Goal: Transaction & Acquisition: Purchase product/service

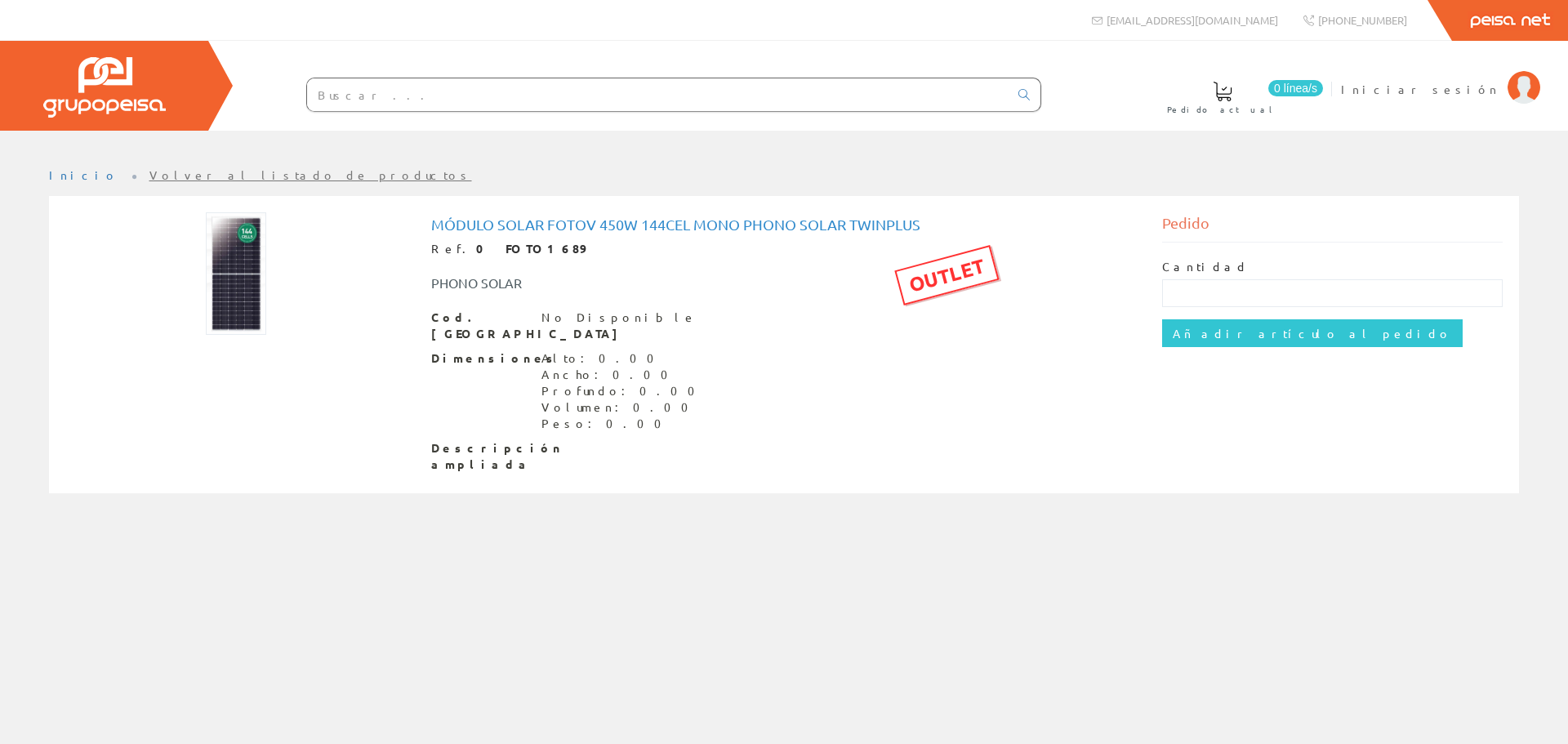
click at [1205, 223] on div "Pedido" at bounding box center [1333, 227] width 342 height 30
click at [660, 229] on h1 "Módulo solar fotov 450W 144cel mono Phono Solar Twinplus" at bounding box center [784, 225] width 706 height 16
click at [489, 277] on div "PHONO SOLAR" at bounding box center [632, 283] width 426 height 19
click at [466, 450] on span "Descripción ampliada" at bounding box center [480, 456] width 98 height 33
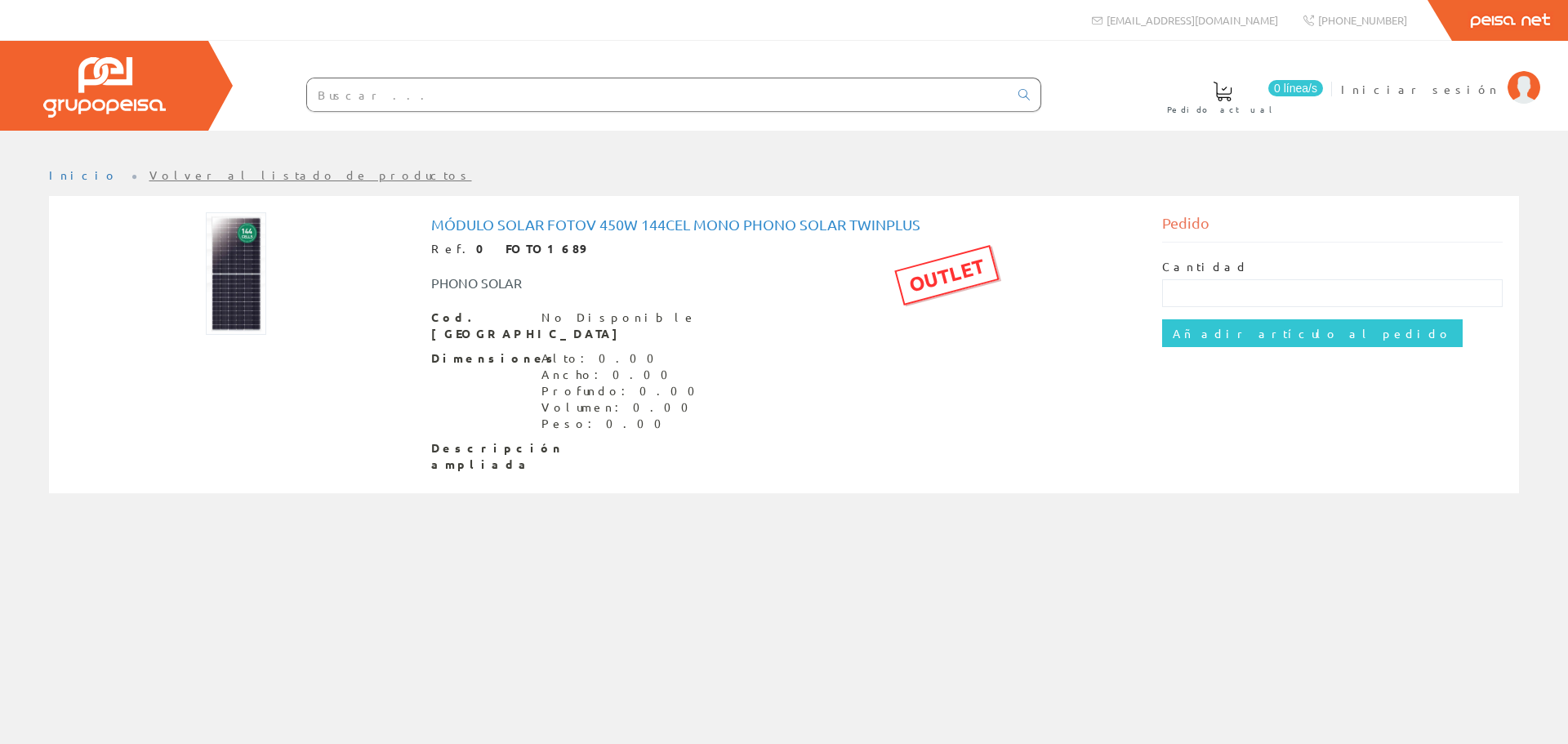
click at [199, 268] on div at bounding box center [236, 274] width 342 height 123
click at [211, 268] on img at bounding box center [236, 274] width 60 height 123
click at [216, 264] on img at bounding box center [236, 274] width 60 height 123
click at [218, 259] on img at bounding box center [236, 274] width 60 height 123
click at [436, 219] on h1 "Módulo solar fotov 450W 144cel mono Phono Solar Twinplus" at bounding box center [784, 225] width 706 height 16
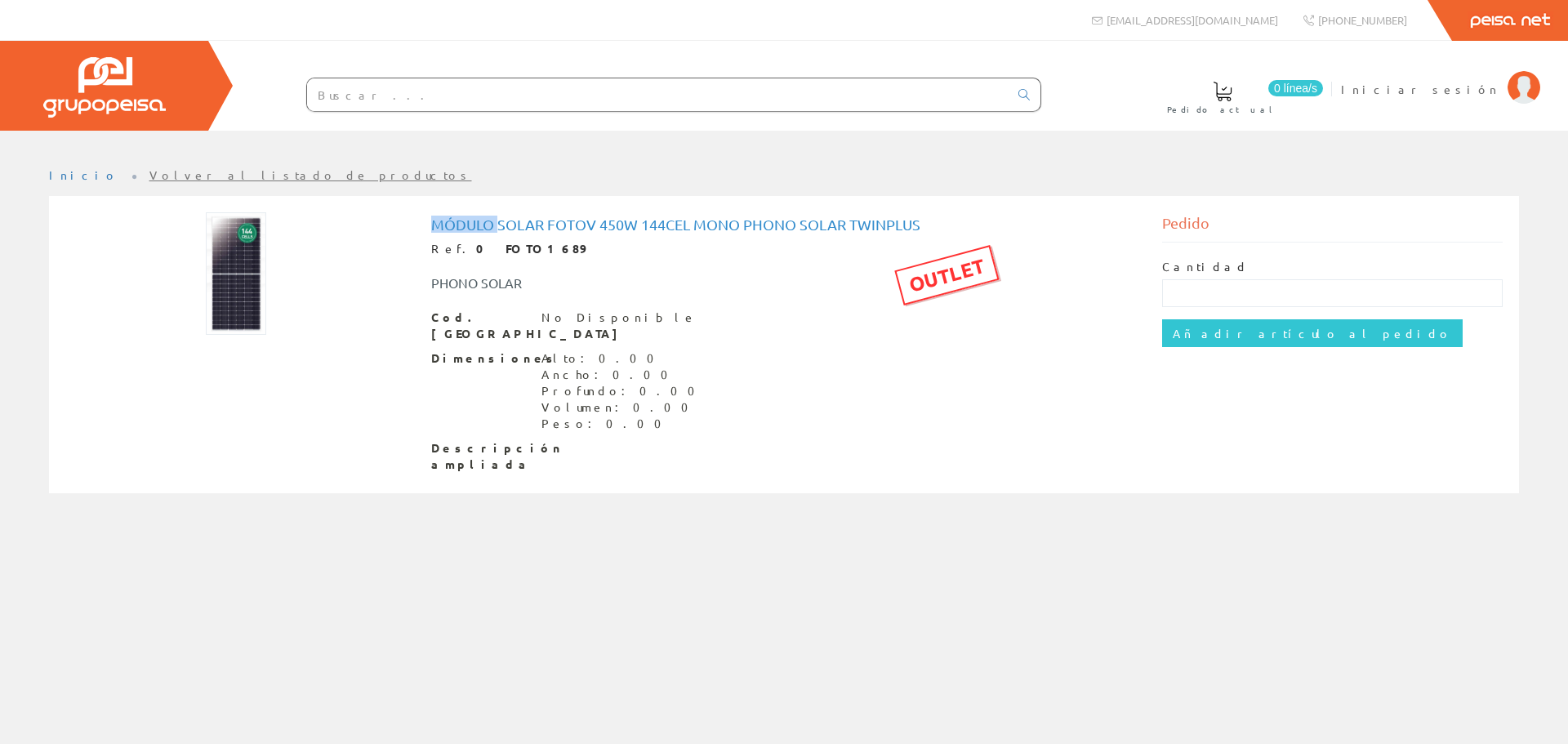
click at [436, 219] on h1 "Módulo solar fotov 450W 144cel mono Phono Solar Twinplus" at bounding box center [784, 225] width 706 height 16
copy h1 "Módulo solar fotov 450W 144cel mono Phono Solar Twinplus"
drag, startPoint x: 500, startPoint y: 242, endPoint x: 305, endPoint y: 297, distance: 202.6
click at [305, 297] on div at bounding box center [236, 274] width 342 height 123
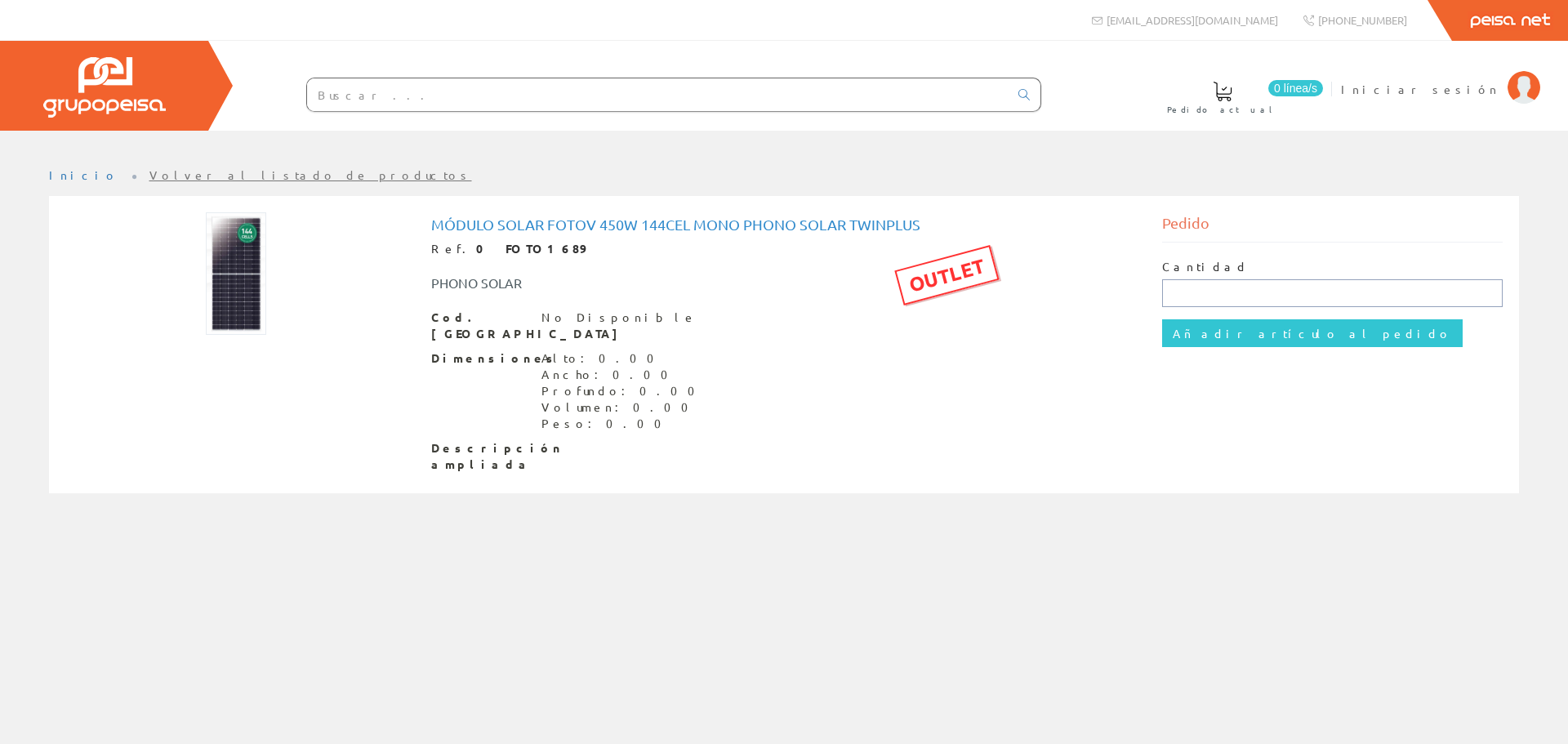
click at [1175, 298] on input "text" at bounding box center [1333, 294] width 342 height 28
type input "2"
click at [1263, 332] on input "Añadir artículo al pedido" at bounding box center [1313, 334] width 301 height 28
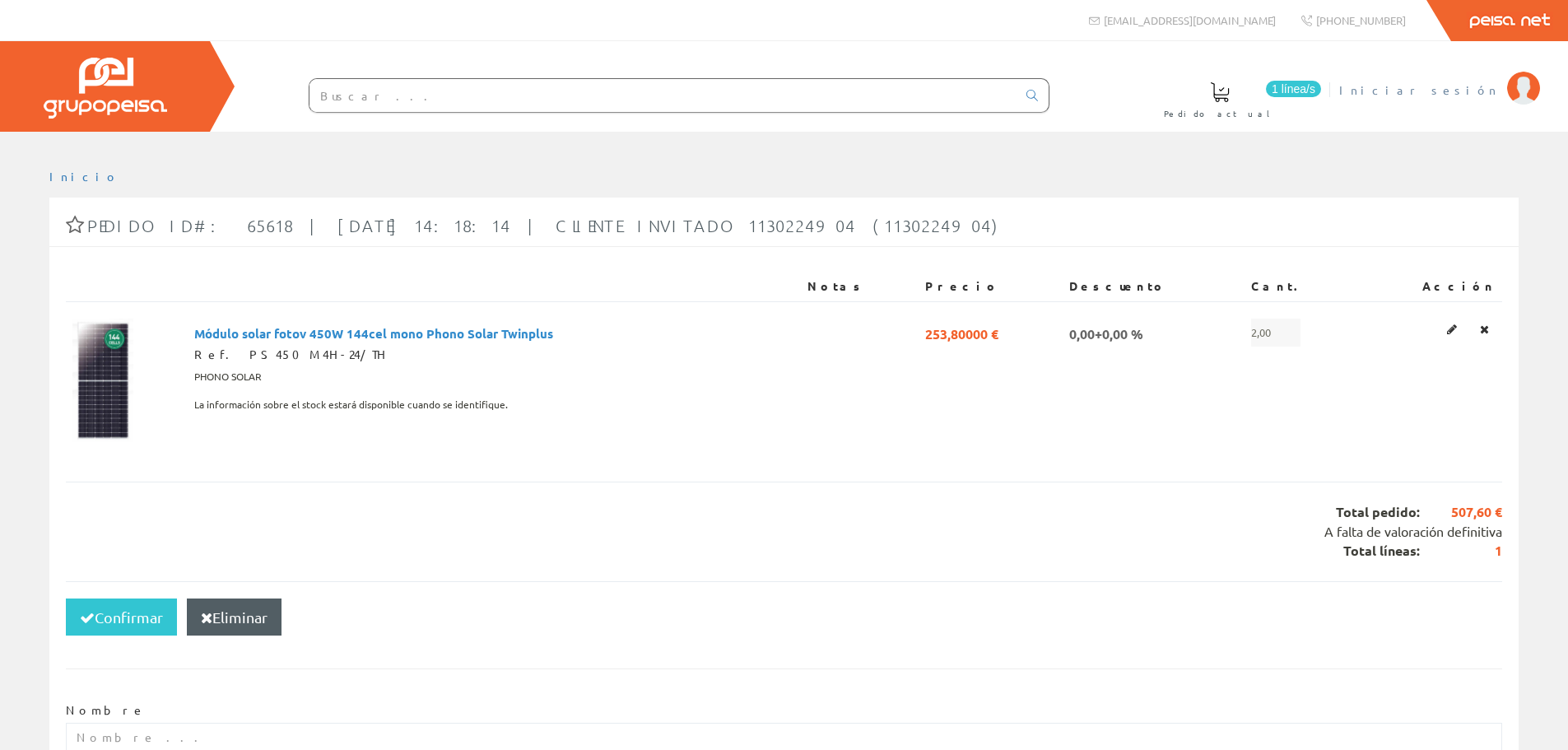
click at [1460, 91] on span "Iniciar sesión" at bounding box center [1419, 90] width 160 height 16
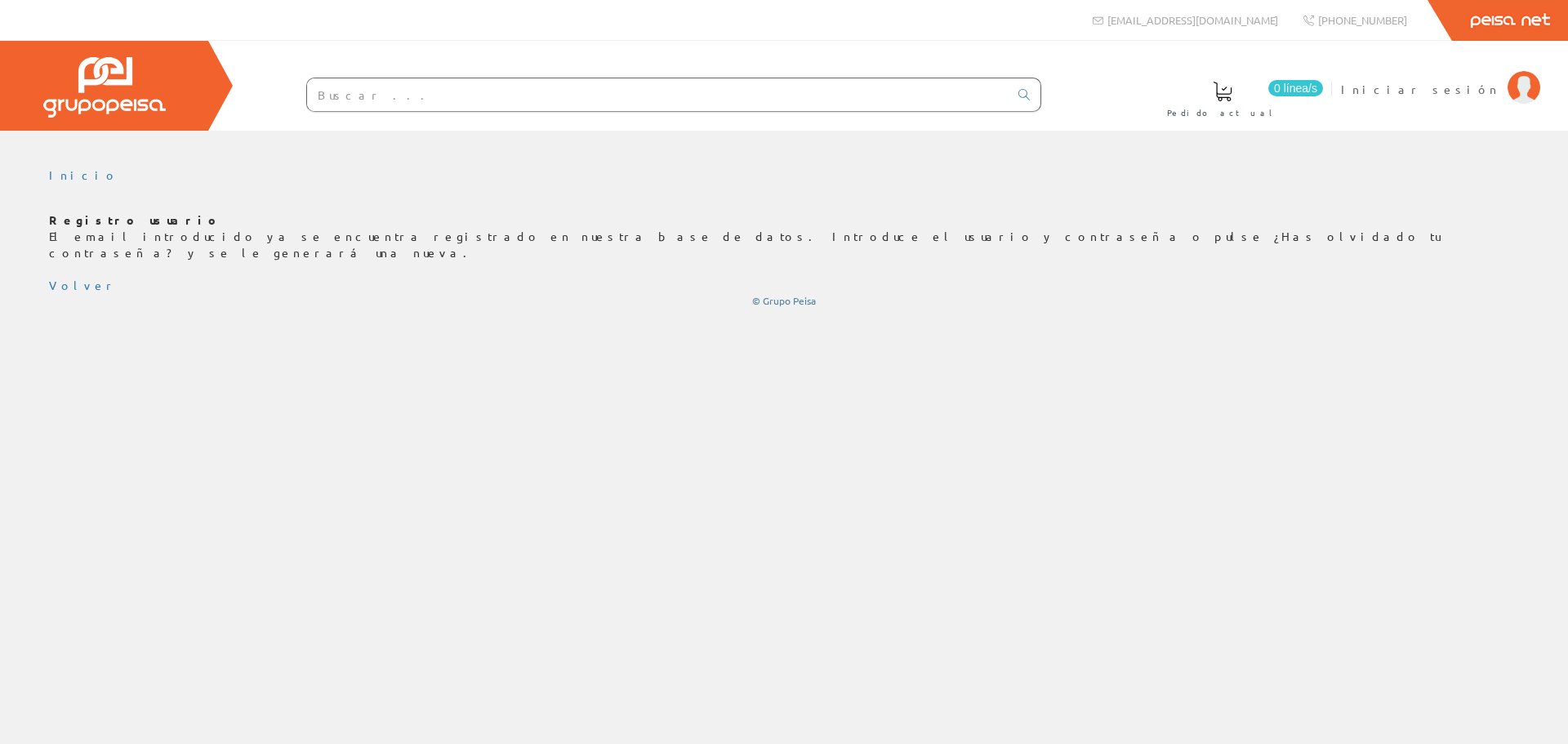
click at [1477, 294] on div "Inicio Registro usuario El email introducido ya se encuentra registrado en nues…" at bounding box center [784, 238] width 1568 height 165
click at [1454, 91] on span "Iniciar sesión" at bounding box center [1420, 89] width 159 height 16
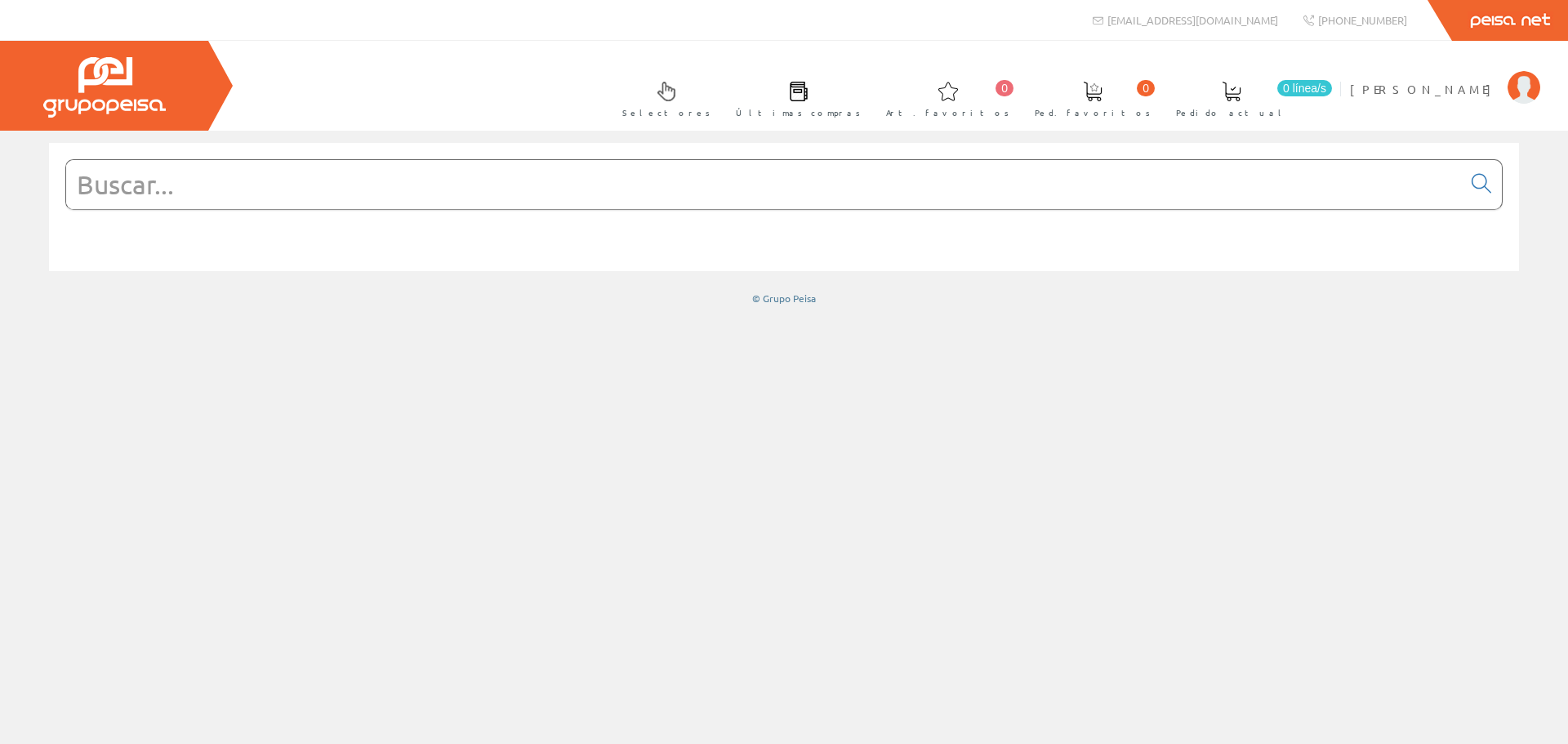
click at [610, 174] on input "text" at bounding box center [764, 185] width 1396 height 49
paste input "FOTO1689"
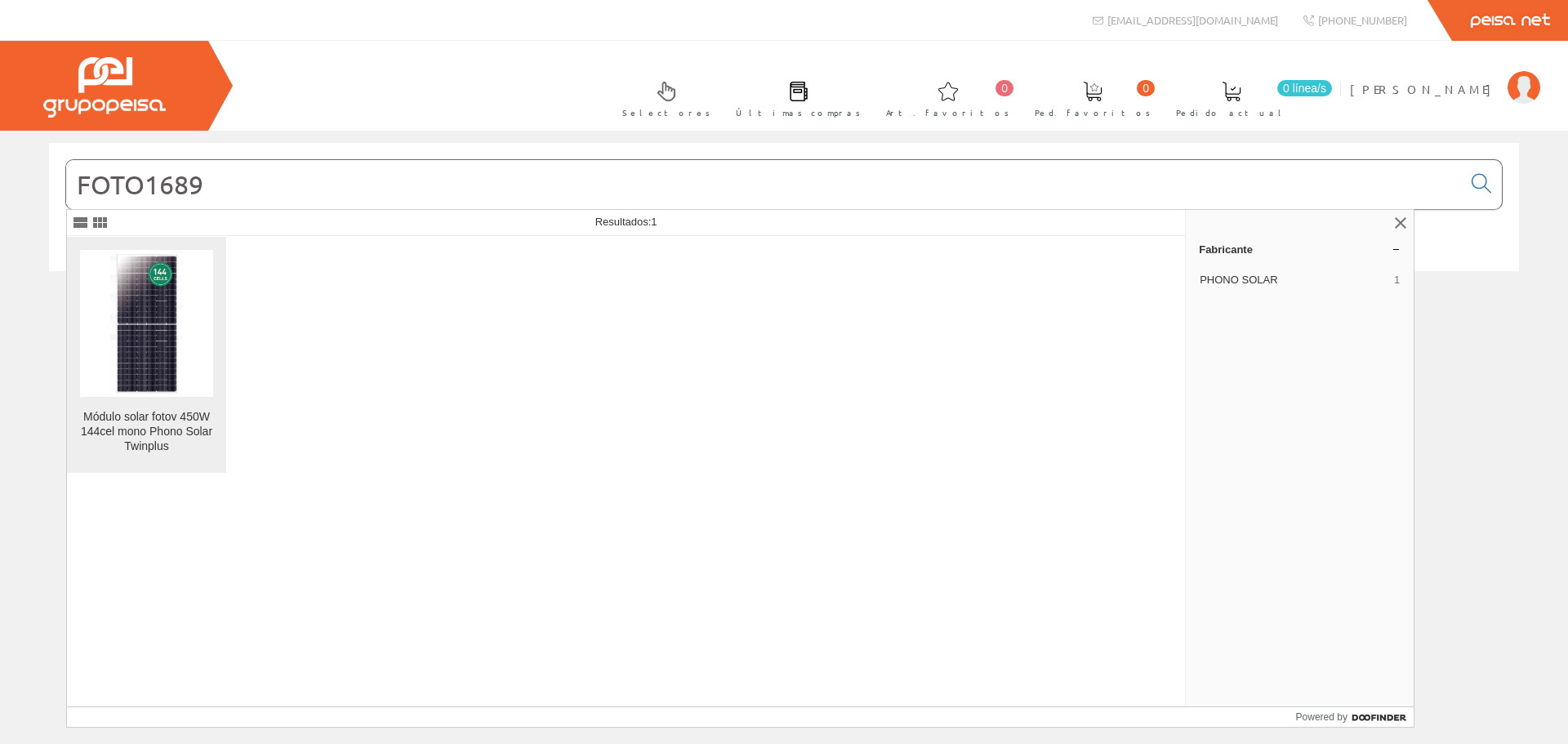
type input "FOTO1689"
click at [157, 374] on img at bounding box center [146, 324] width 73 height 147
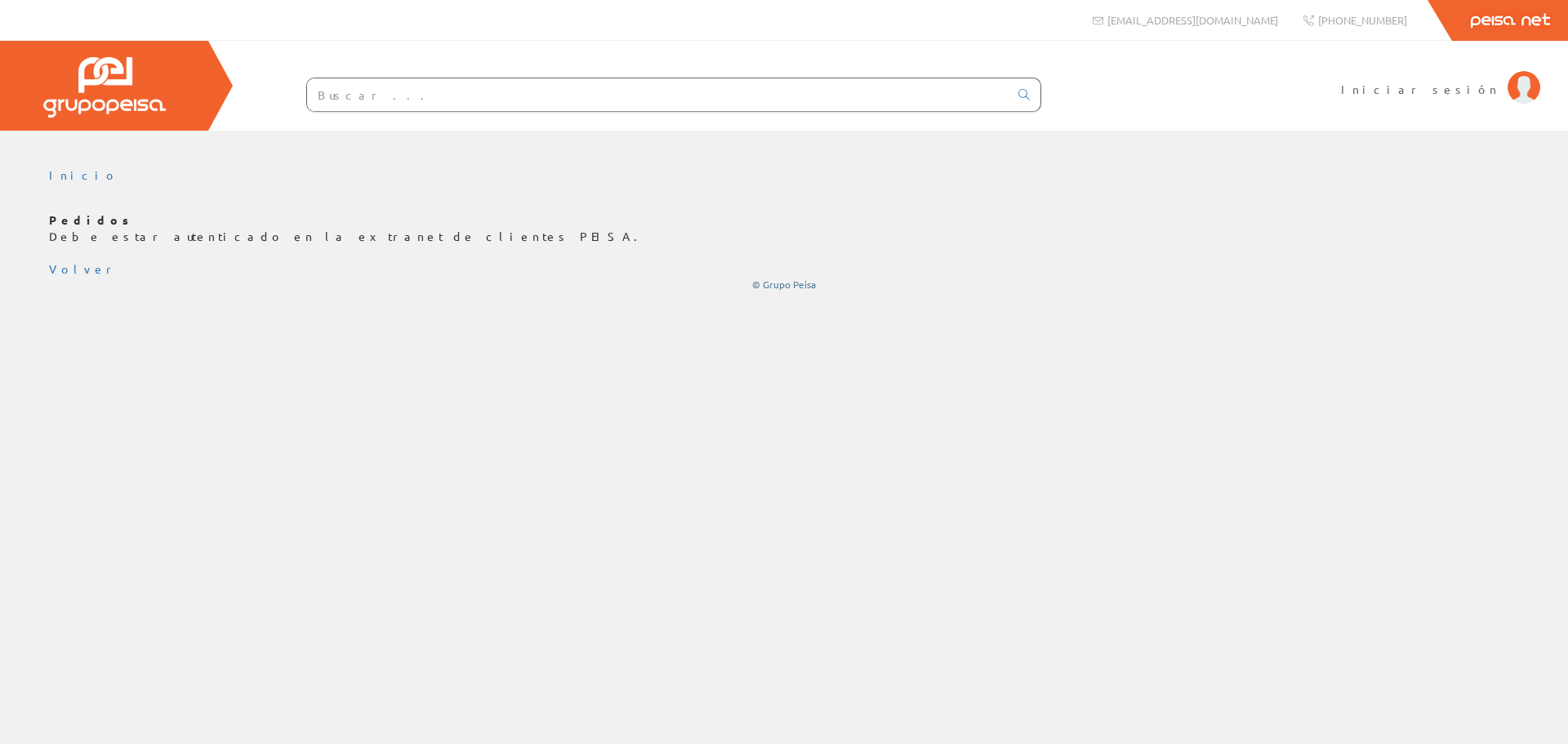
drag, startPoint x: 0, startPoint y: 0, endPoint x: 529, endPoint y: 182, distance: 559.4
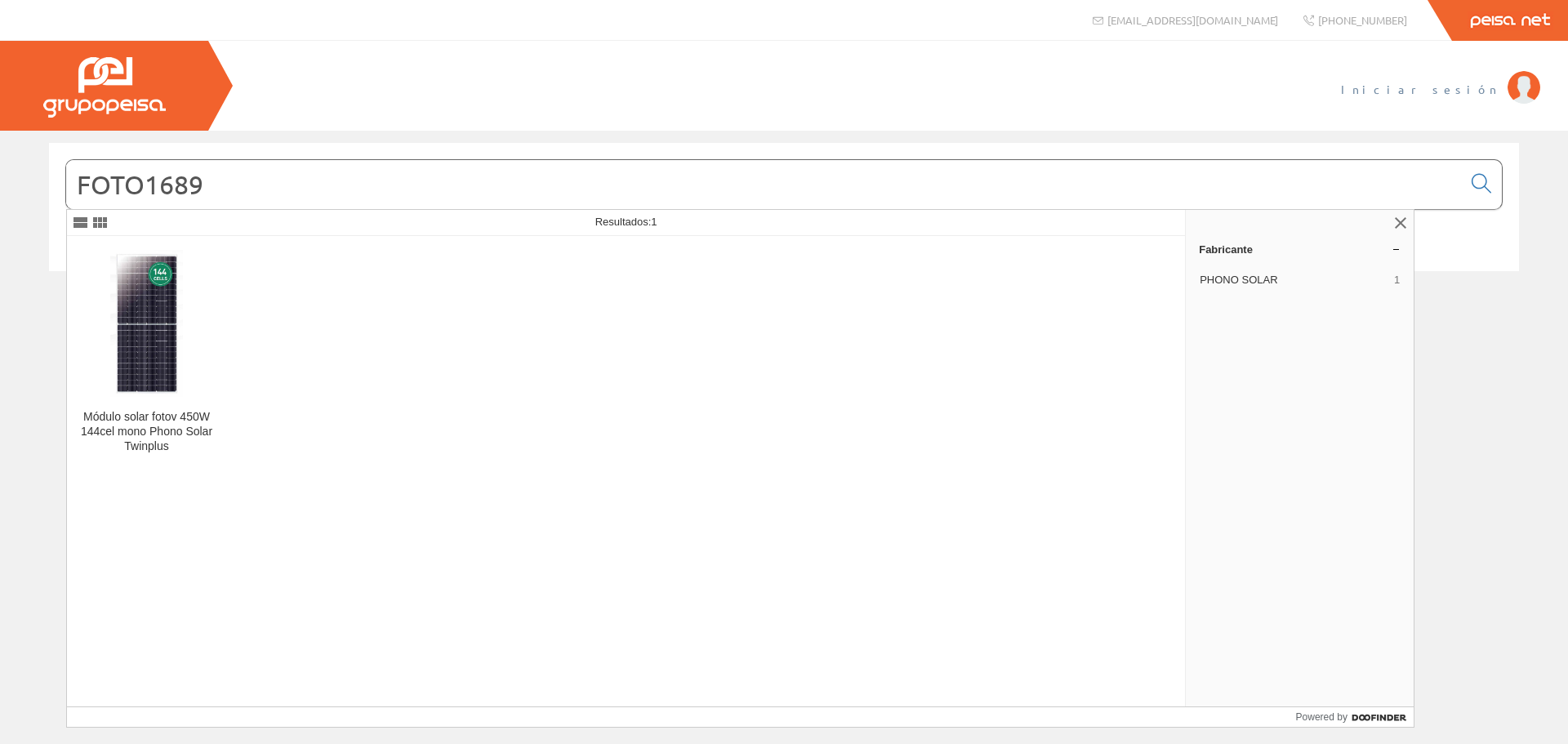
click at [1477, 84] on span "Iniciar sesión" at bounding box center [1420, 89] width 159 height 16
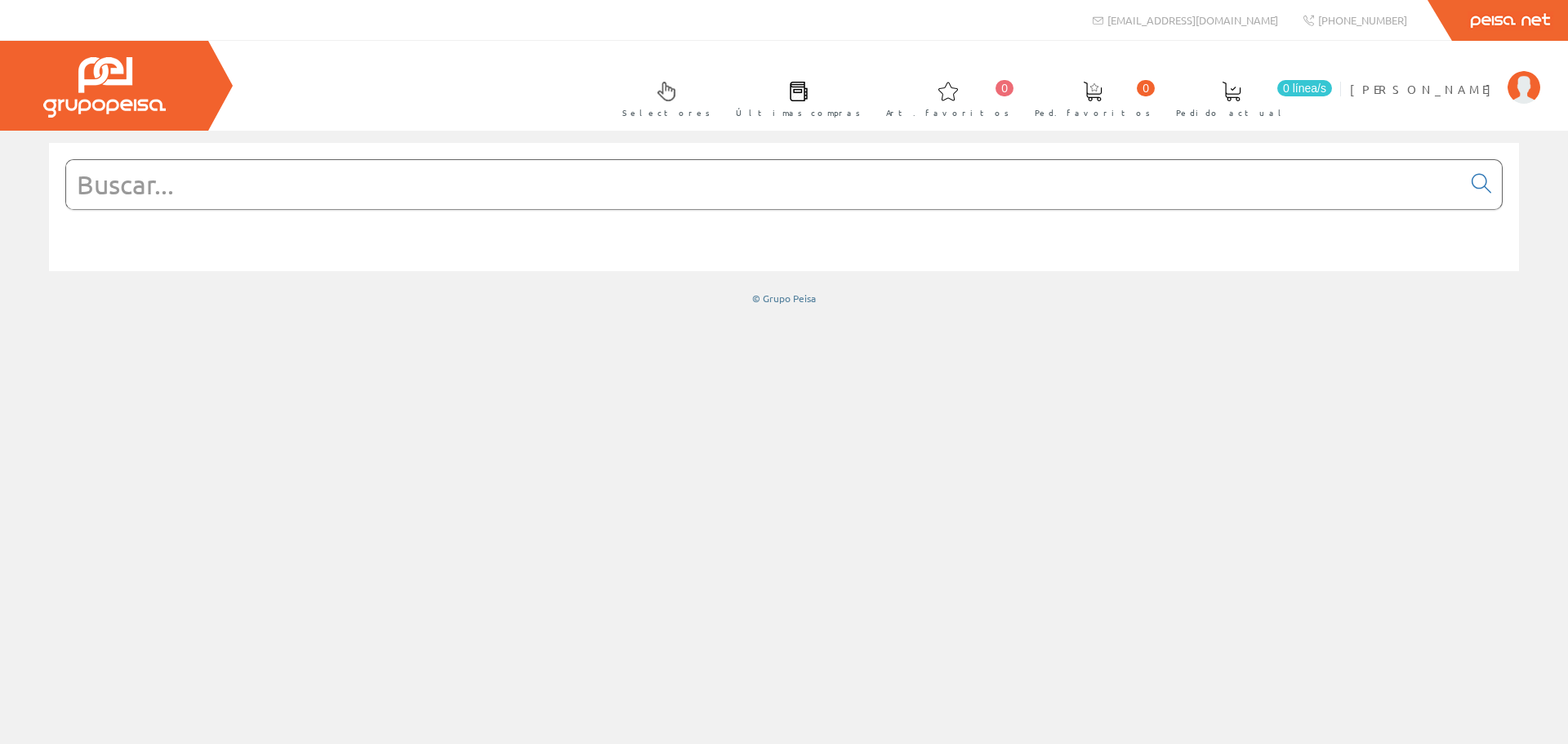
click at [760, 192] on input "text" at bounding box center [764, 185] width 1396 height 49
paste input "FOTO1689"
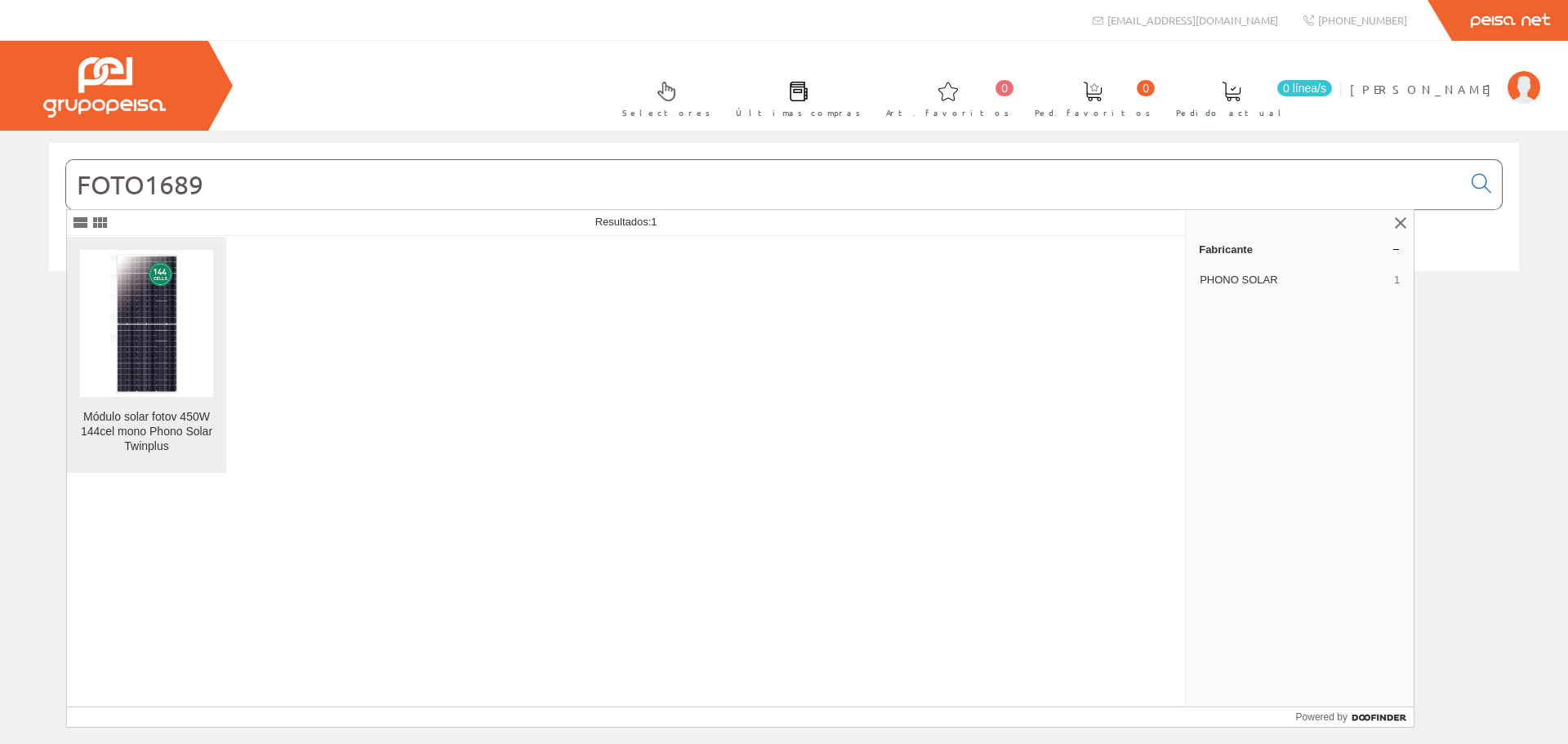
type input "FOTO1689"
click at [198, 378] on figure at bounding box center [146, 324] width 133 height 147
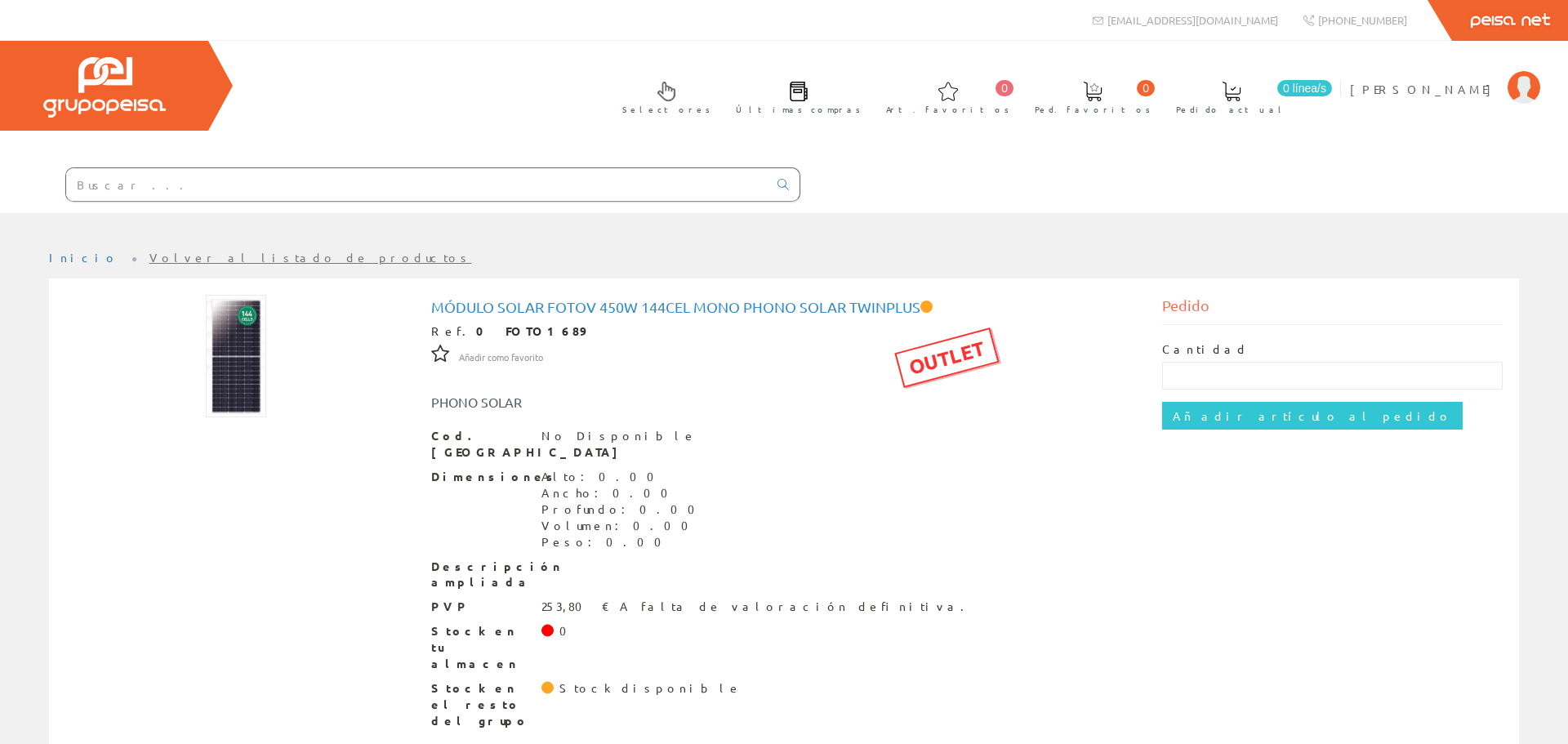
click at [567, 680] on div "Stock disponible" at bounding box center [650, 688] width 182 height 16
click at [1275, 380] on input "text" at bounding box center [1333, 376] width 342 height 28
type input "2"
click at [1216, 417] on input "Añadir artículo al pedido" at bounding box center [1313, 416] width 301 height 28
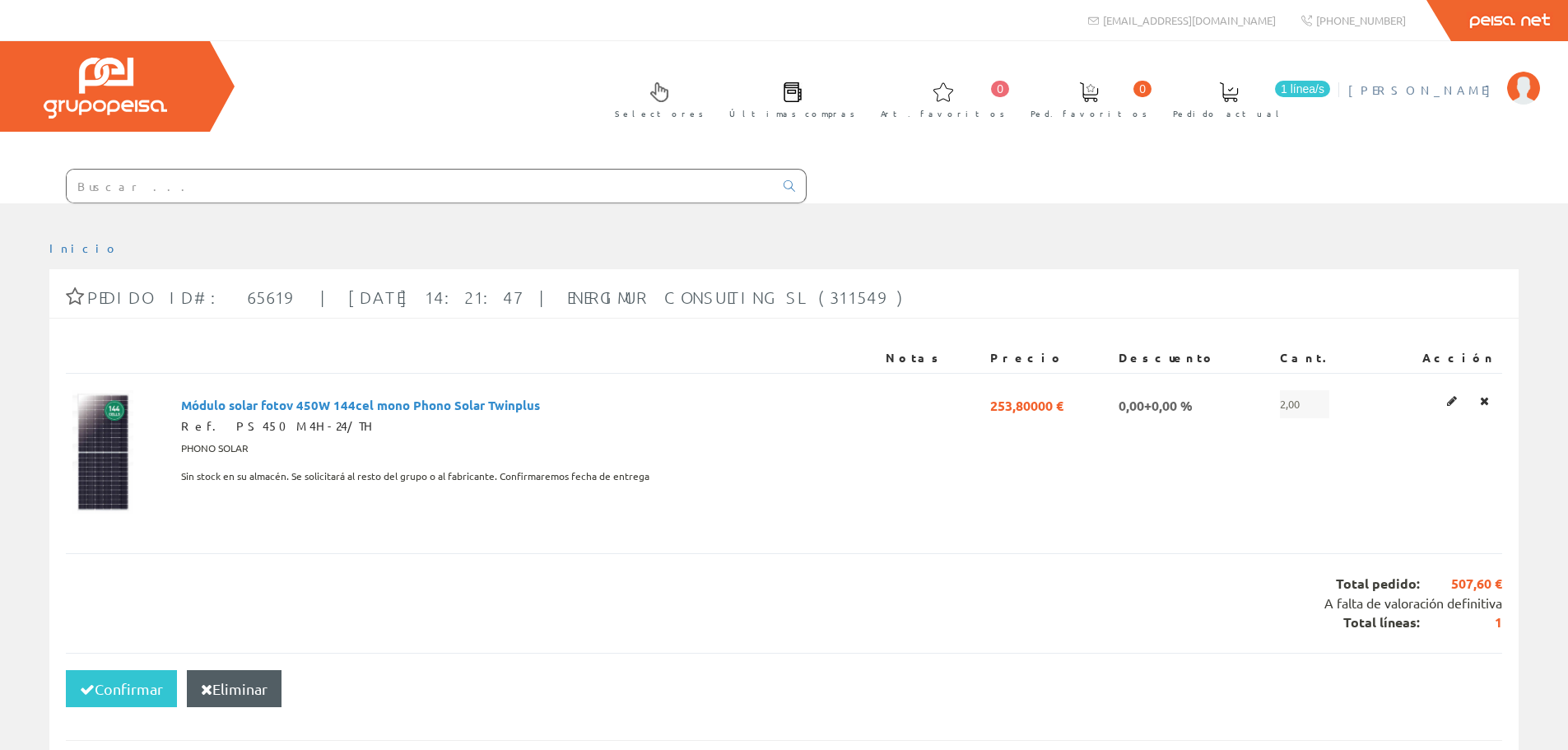
click at [1441, 82] on span "[PERSON_NAME]" at bounding box center [1423, 90] width 151 height 16
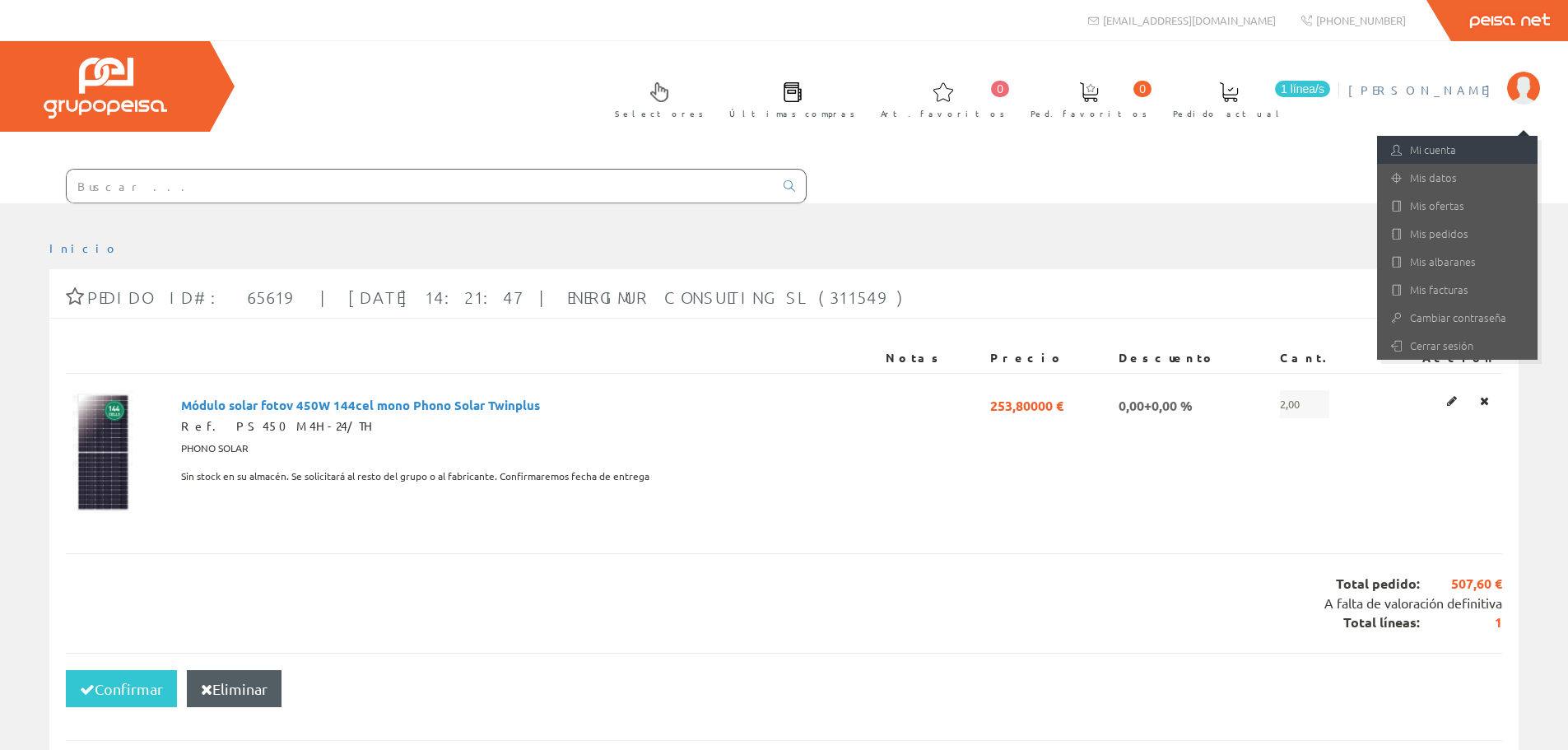
click at [1449, 152] on link "Mi cuenta" at bounding box center [1457, 150] width 161 height 28
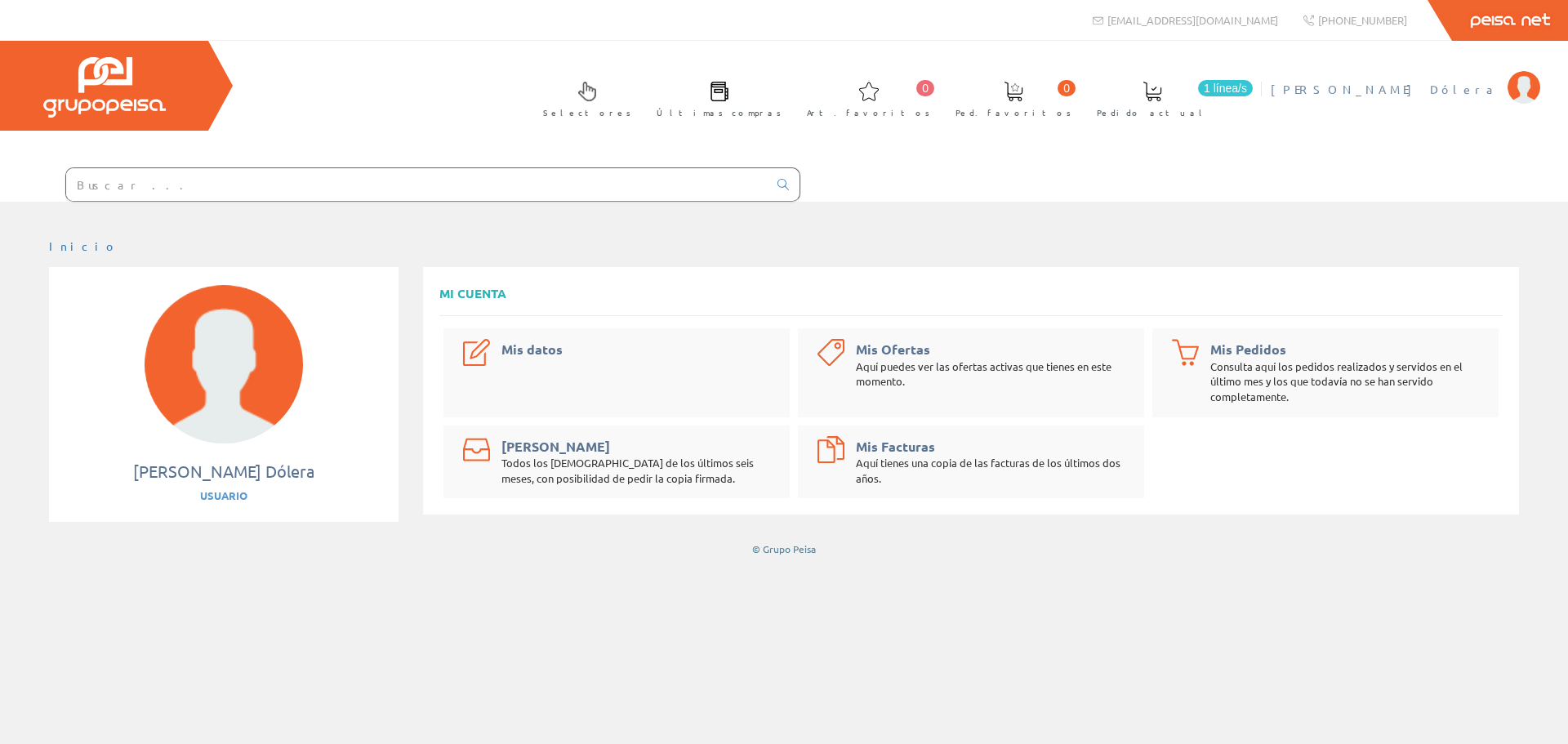
click at [1435, 90] on span "[PERSON_NAME]" at bounding box center [1385, 89] width 229 height 16
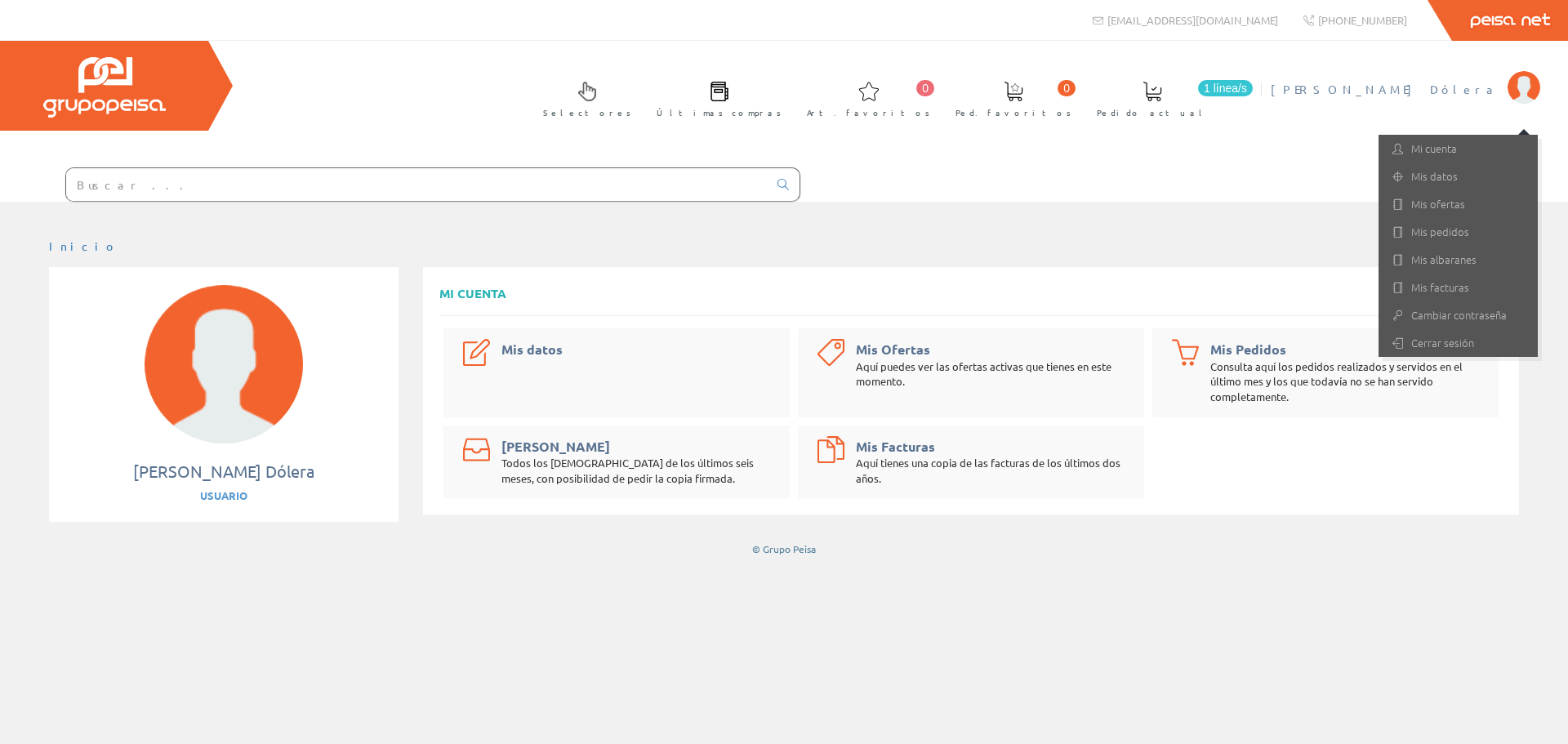
click at [640, 371] on div "Mis datos" at bounding box center [616, 373] width 347 height 89
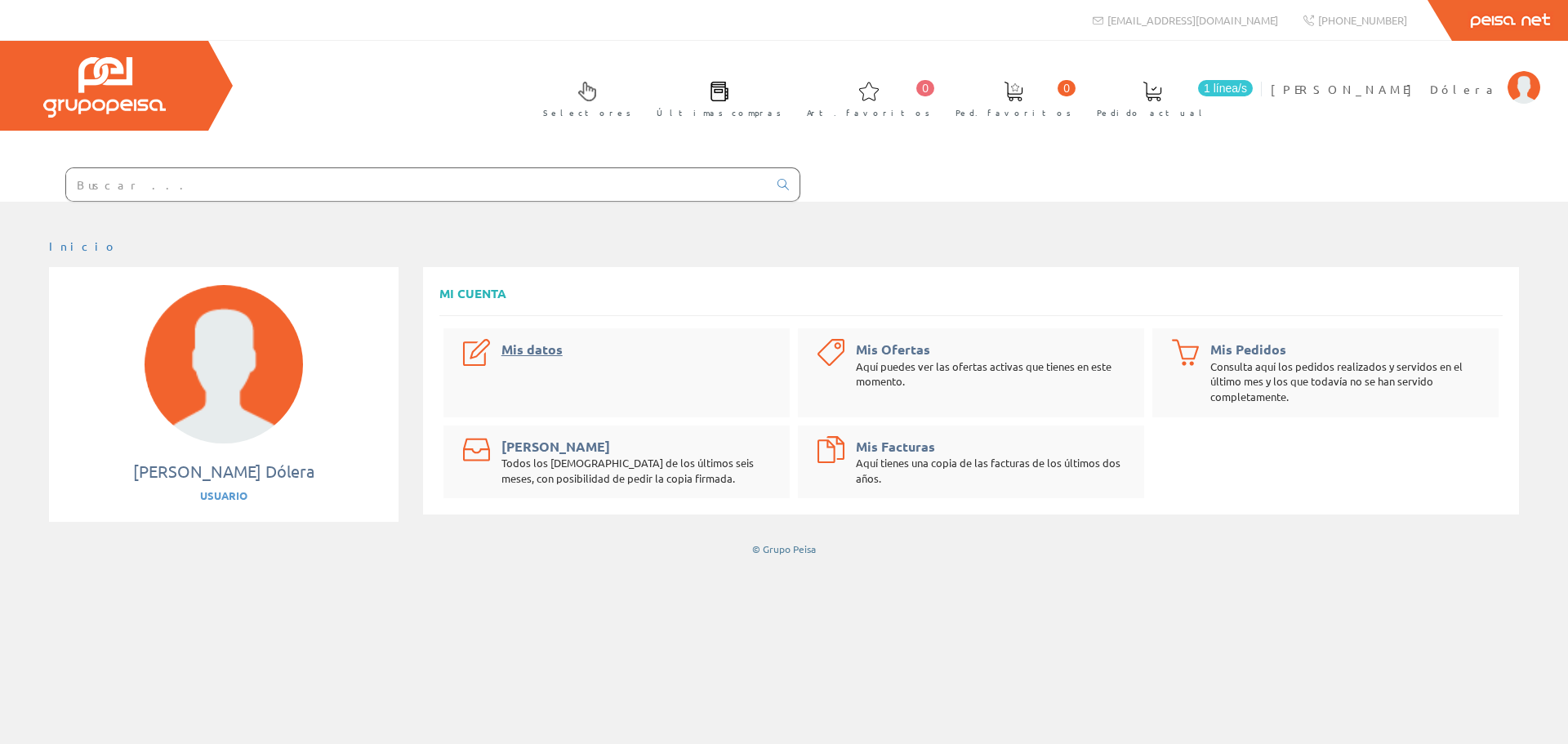
click at [526, 353] on link "Mis datos" at bounding box center [531, 349] width 61 height 17
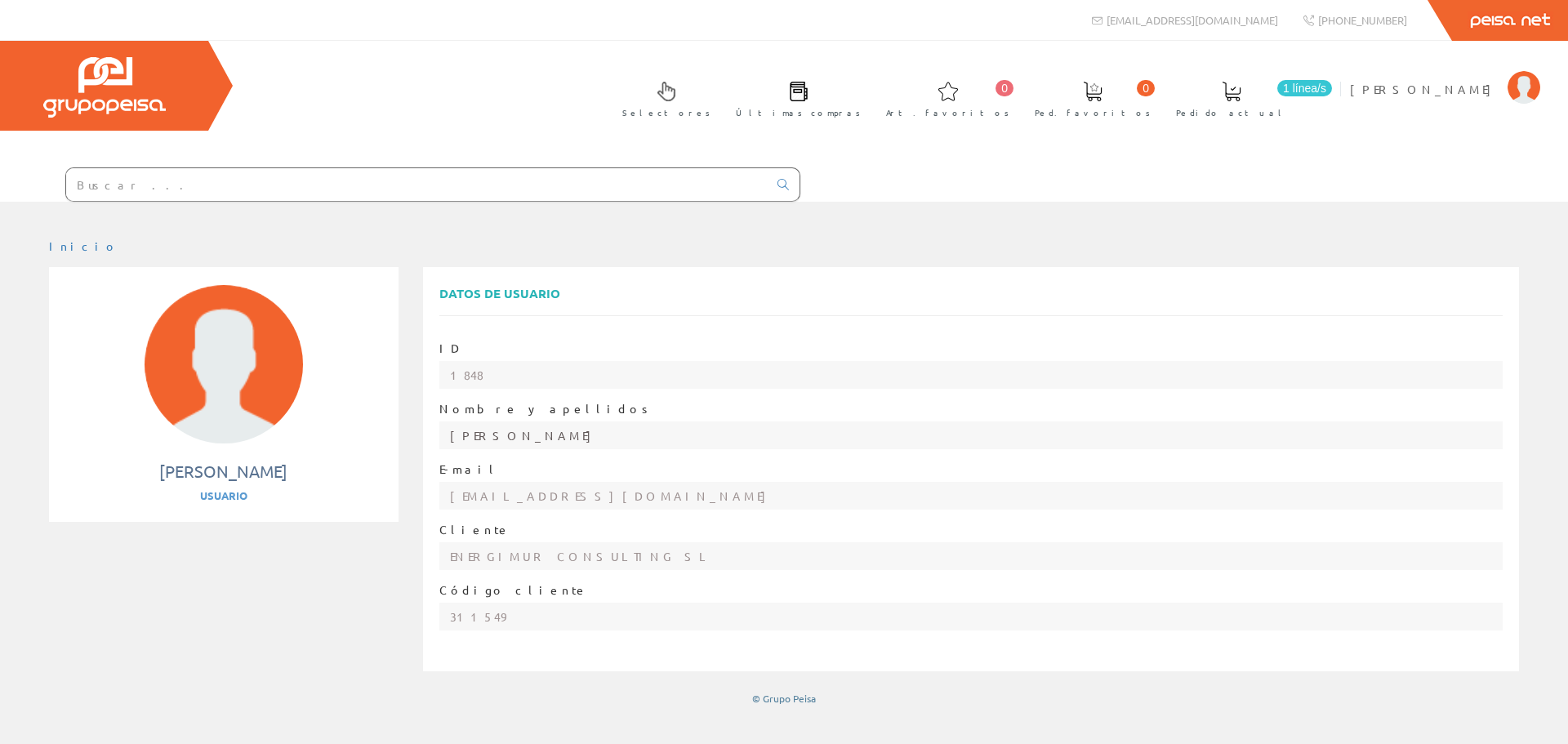
click at [575, 431] on input "[PERSON_NAME]" at bounding box center [971, 436] width 1064 height 28
click at [209, 495] on div "Usuario" at bounding box center [224, 495] width 317 height 16
click at [1408, 84] on span "[PERSON_NAME] Dólera" at bounding box center [1424, 89] width 150 height 16
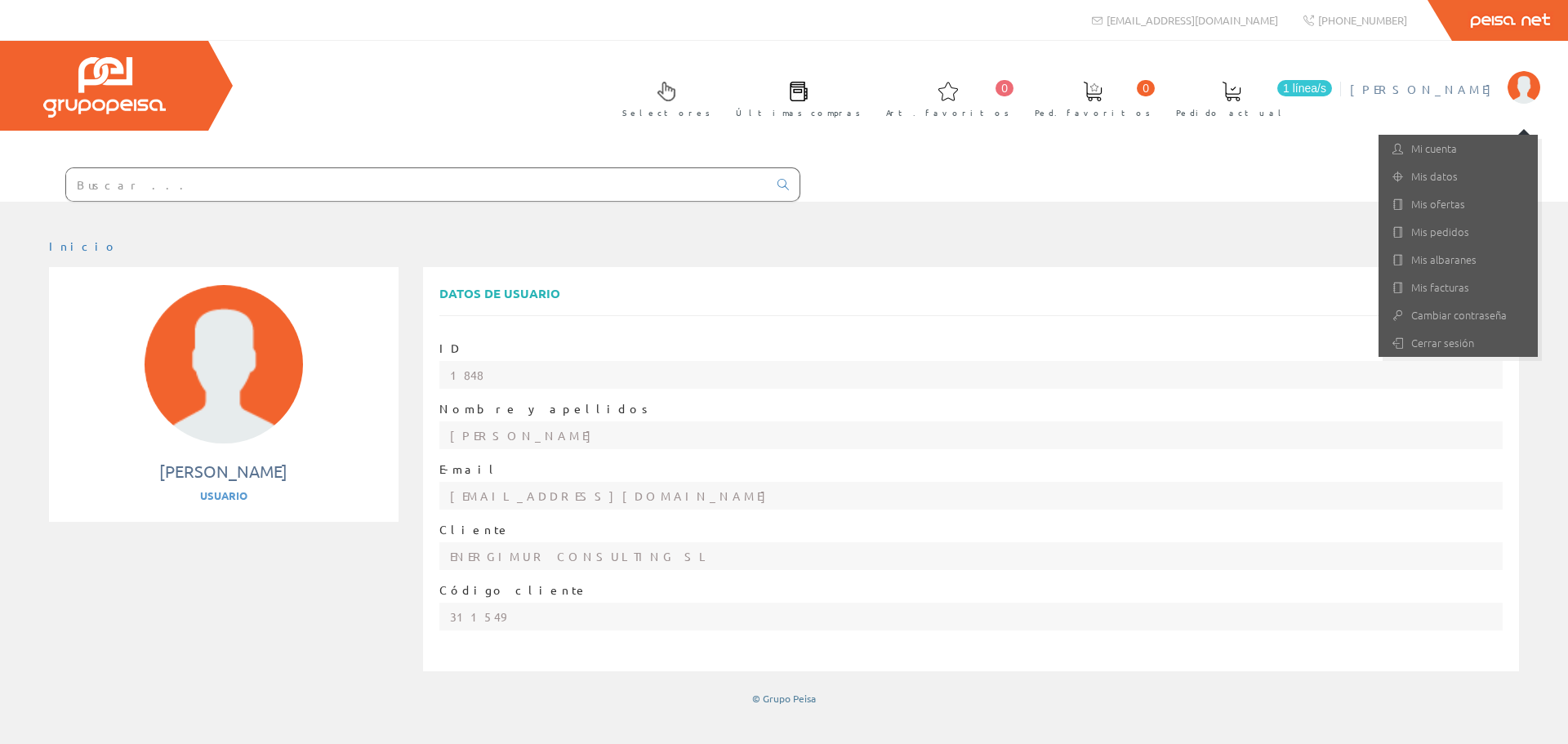
click at [1287, 107] on span "Pedido actual" at bounding box center [1232, 113] width 111 height 16
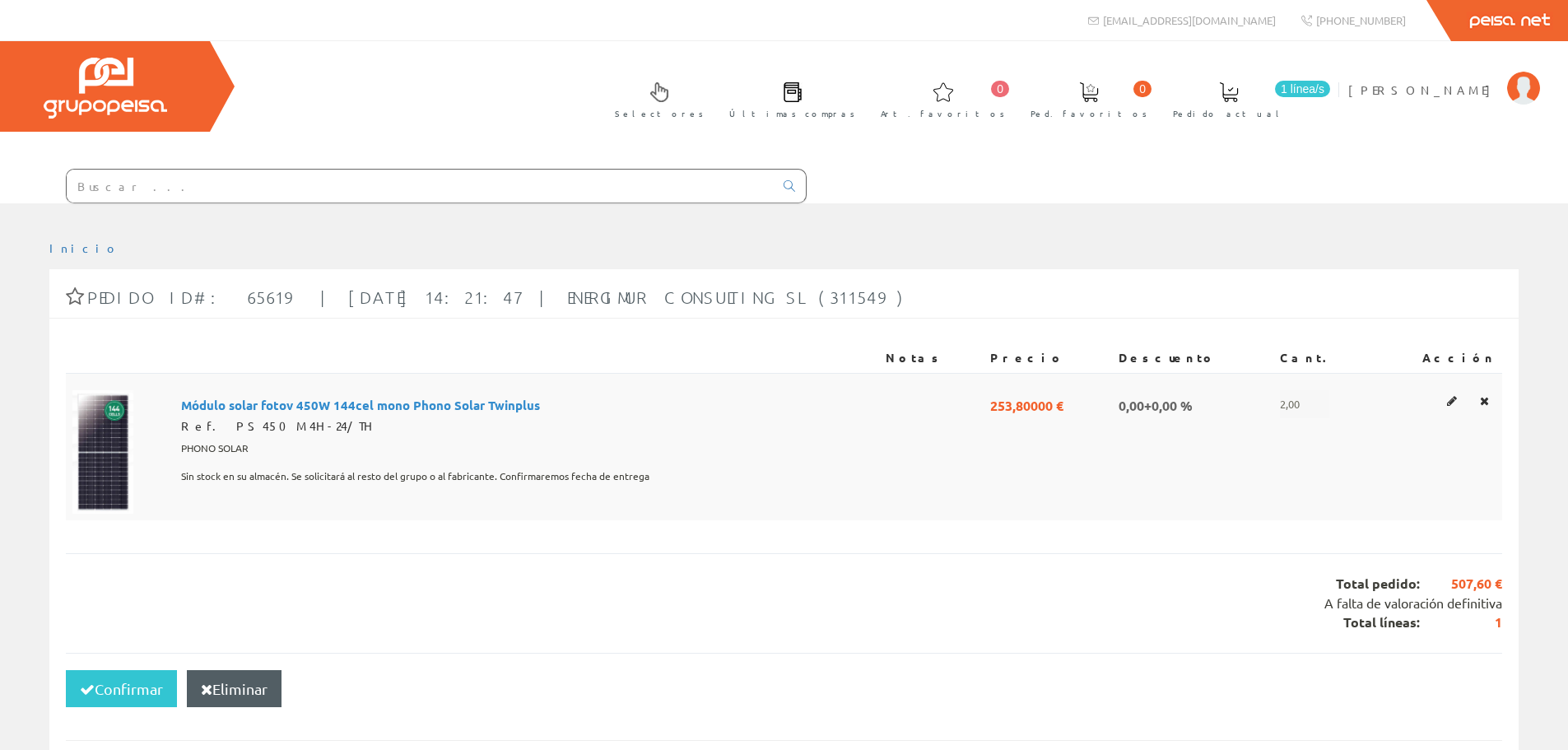
click at [372, 401] on span "Módulo solar fotov 450W 144cel mono Phono Solar Twinplus" at bounding box center [361, 405] width 359 height 28
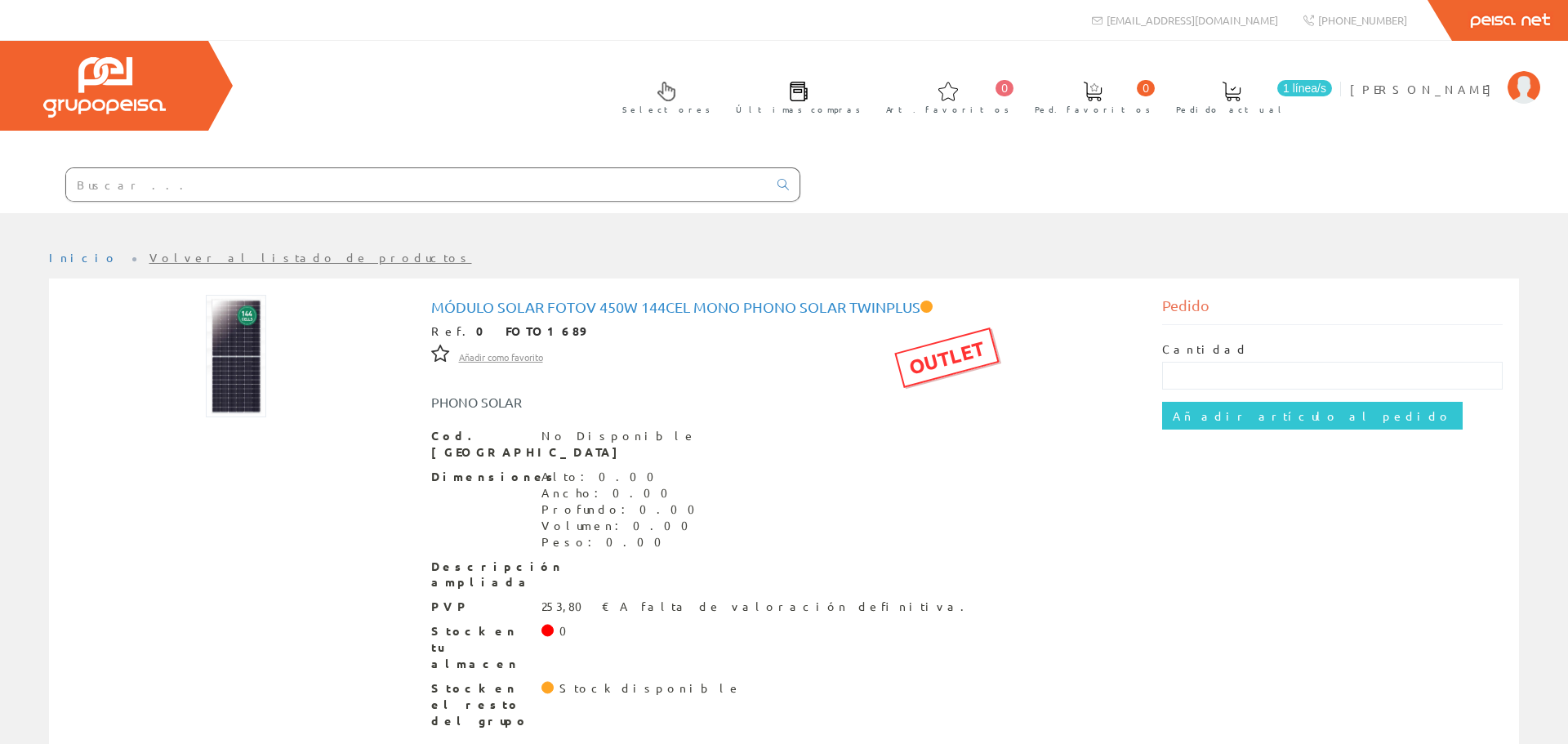
click at [431, 354] on icon at bounding box center [440, 354] width 18 height 11
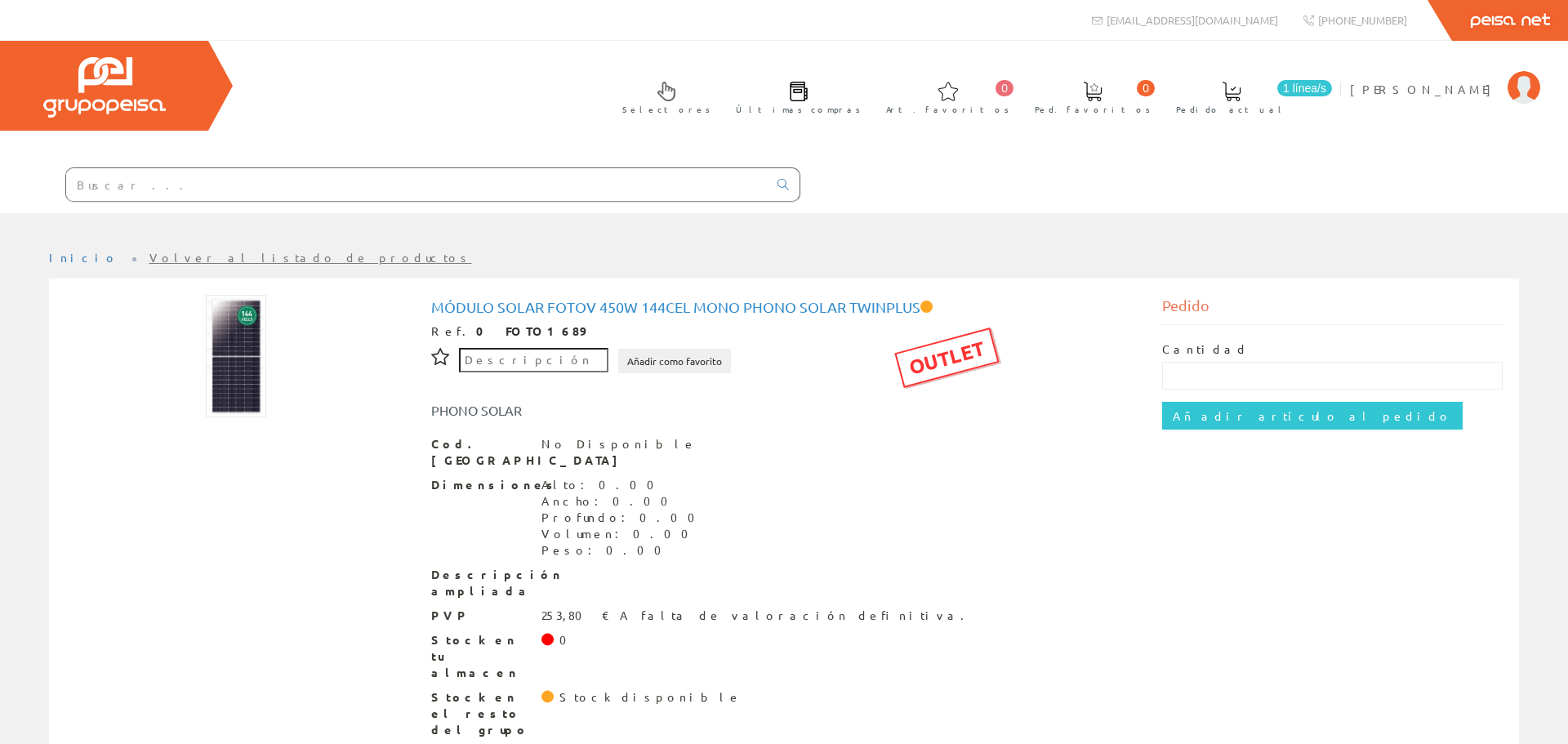
click at [436, 358] on icon at bounding box center [440, 357] width 18 height 11
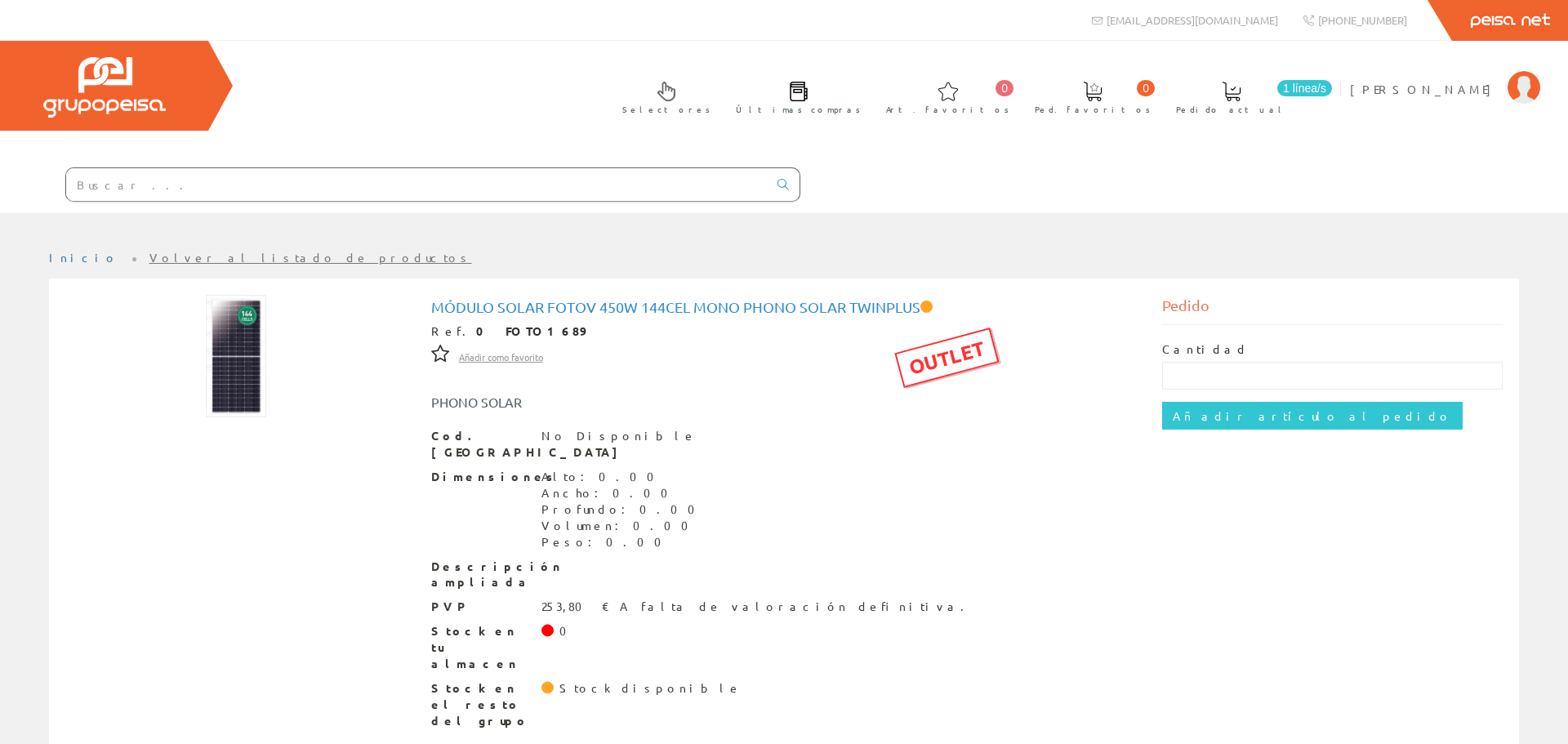
click at [491, 365] on div "Añadir como favorito" at bounding box center [486, 356] width 112 height 17
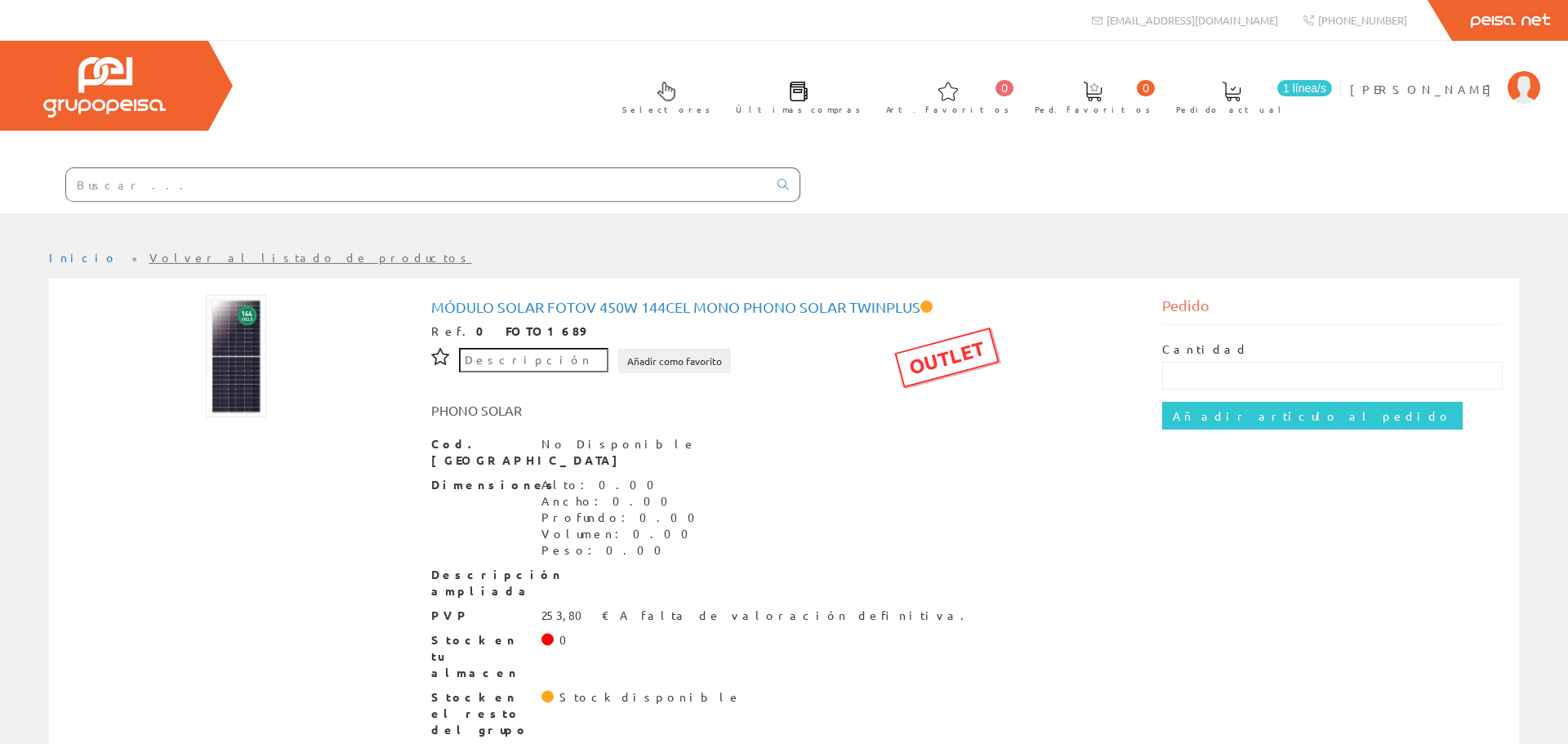
click at [619, 367] on input "Añadir como favorito" at bounding box center [674, 361] width 113 height 25
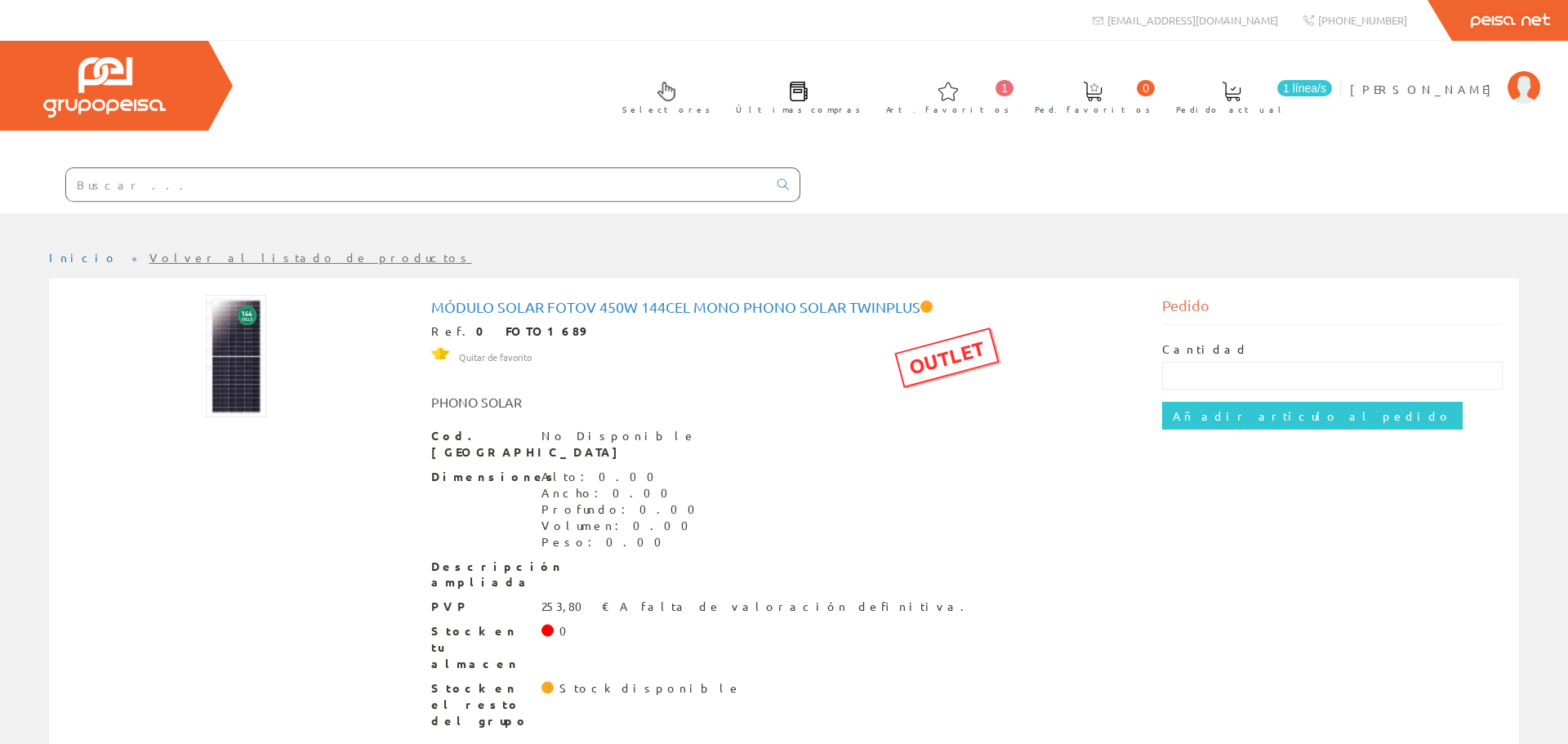
click at [1010, 102] on span "Art. favoritos" at bounding box center [948, 110] width 123 height 16
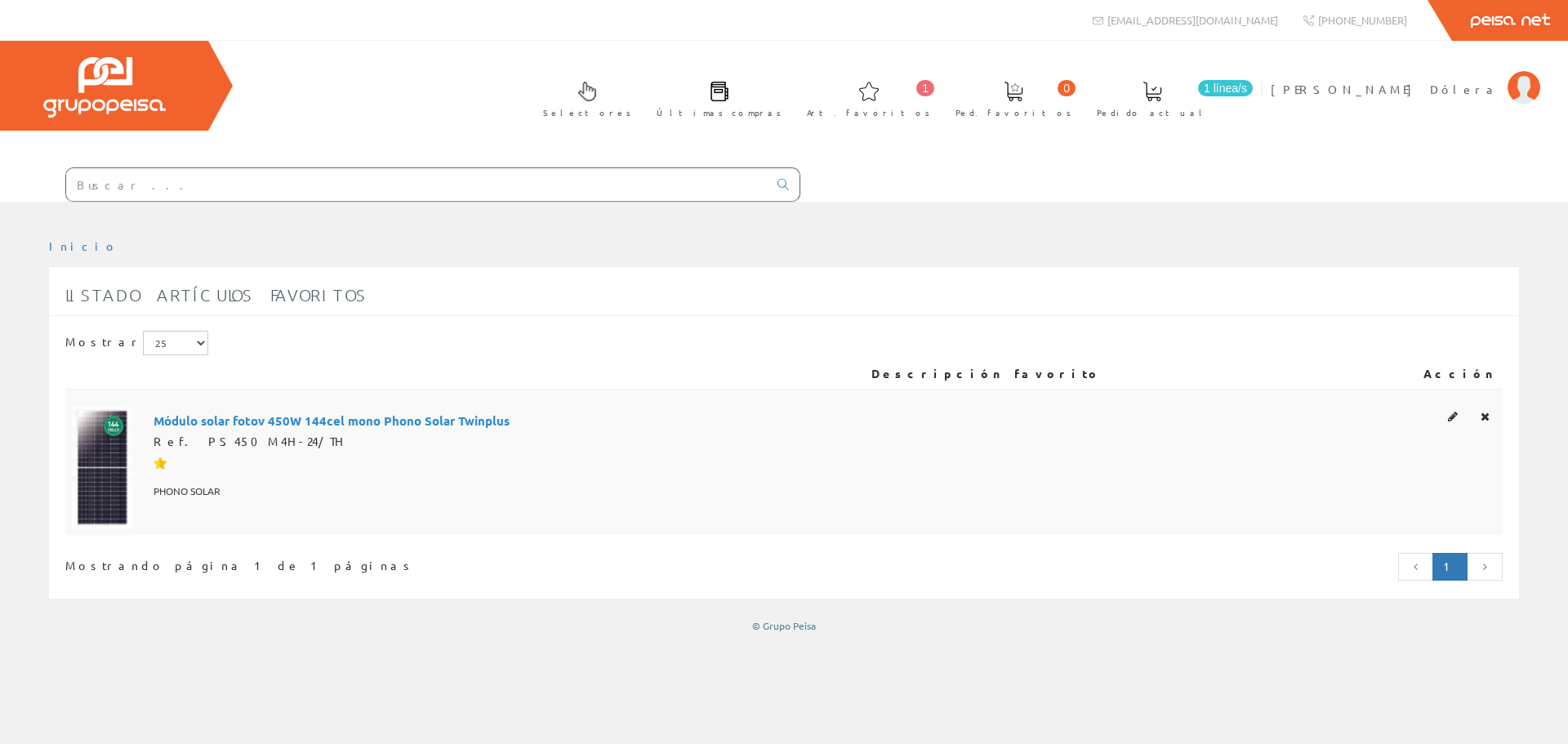
click at [343, 414] on span "Módulo solar fotov 450W 144cel mono Phono Solar Twinplus" at bounding box center [332, 420] width 356 height 28
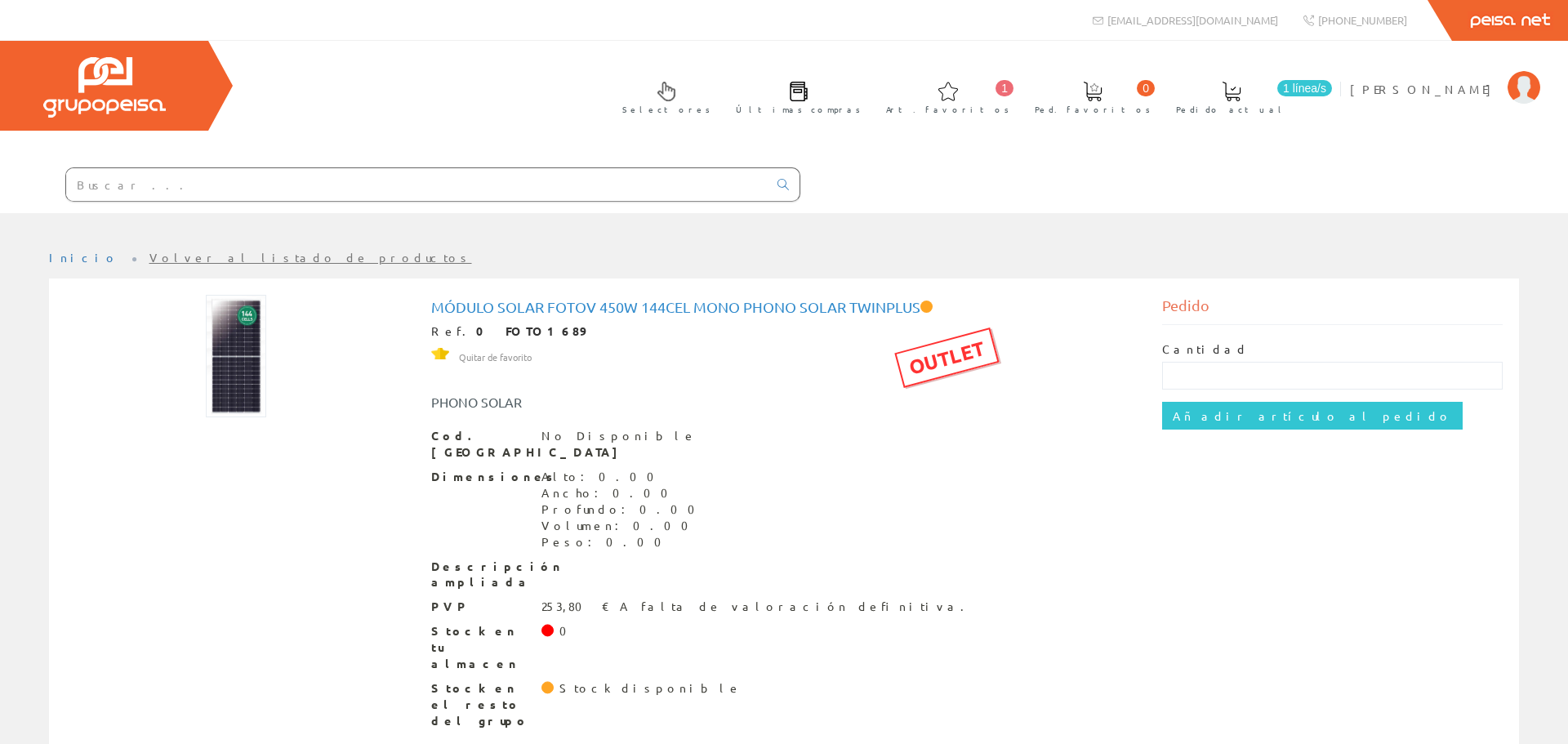
click at [963, 355] on div "OUTLET" at bounding box center [947, 358] width 105 height 61
click at [952, 477] on div "Dimensiones Alto: 0.00 Ancho: 0.00 Profundo: 0.00 Volumen: 0.00 Peso: 0.00" at bounding box center [784, 509] width 706 height 82
